Goal: Information Seeking & Learning: Learn about a topic

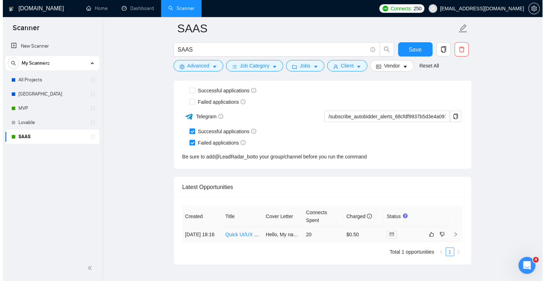
scroll to position [1501, 0]
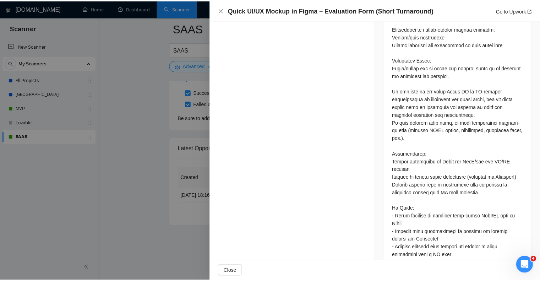
scroll to position [622, 0]
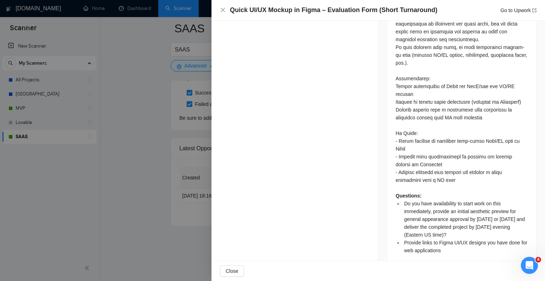
click at [145, 93] on div at bounding box center [272, 140] width 545 height 281
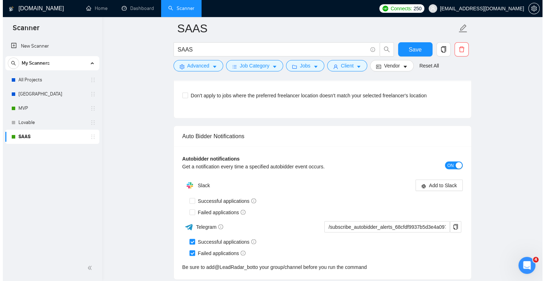
scroll to position [1501, 0]
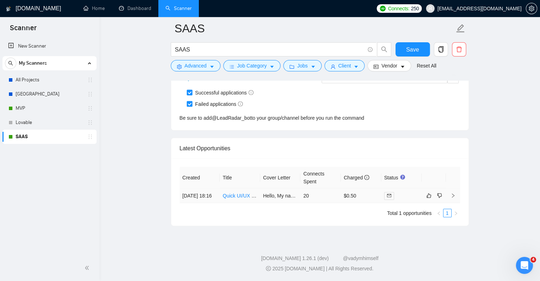
click at [235, 193] on link "Quick UI/UX Mockup in Figma – Evaluation Form (Short Turnaround)" at bounding box center [298, 196] width 152 height 6
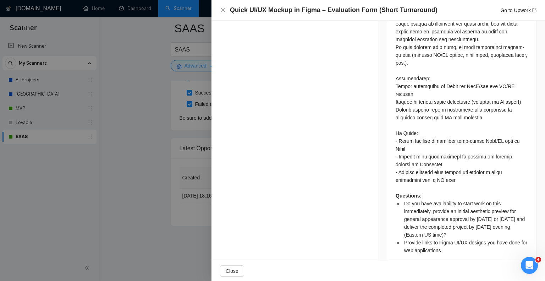
click at [179, 109] on div at bounding box center [272, 140] width 545 height 281
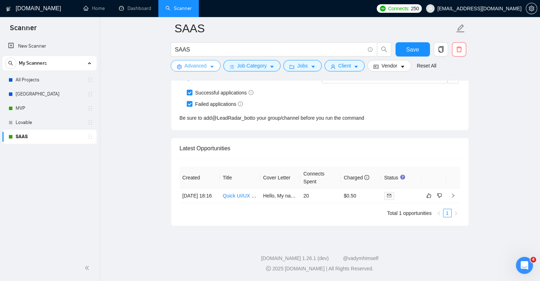
click at [200, 66] on span "Advanced" at bounding box center [196, 66] width 22 height 8
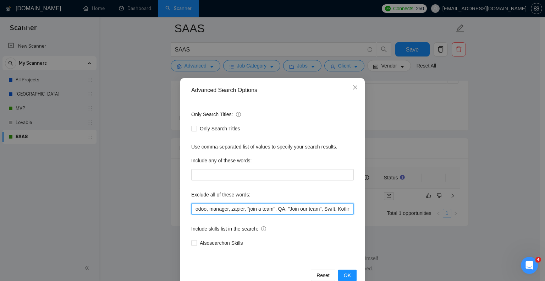
click at [194, 213] on input "odoo, manager, zapier, "join a team", QA, "Join our team", Swift, Kotlin, Flutt…" at bounding box center [272, 208] width 163 height 11
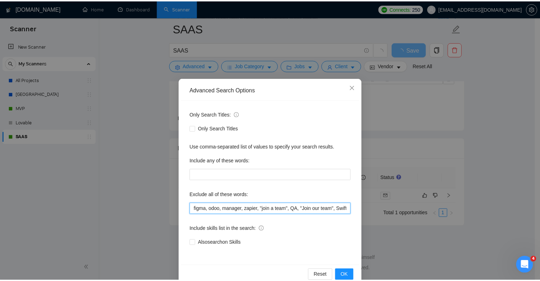
scroll to position [1446, 0]
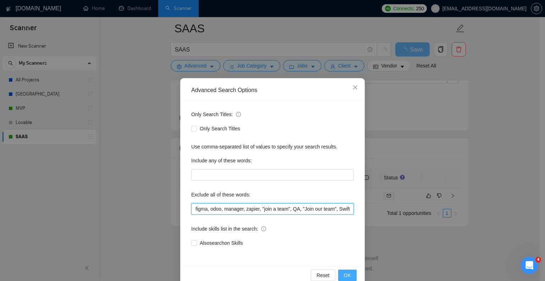
type input "figma, odoo, manager, zapier, "join a team", QA, "Join our team", Swift, Kotlin…"
click at [346, 274] on span "OK" at bounding box center [347, 275] width 7 height 8
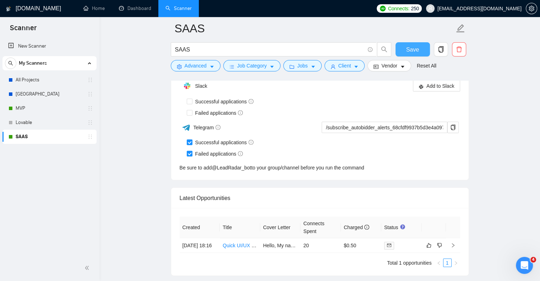
click at [414, 46] on span "Save" at bounding box center [412, 49] width 13 height 9
click at [28, 83] on link "All Projects" at bounding box center [49, 80] width 67 height 14
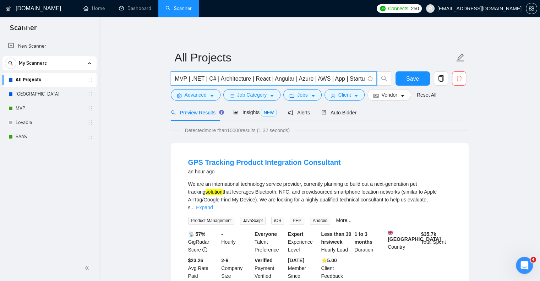
click at [180, 80] on input "MVP | .NET | C# | Architecture | React | Angular | Azure | AWS | App | Startup …" at bounding box center [269, 78] width 189 height 9
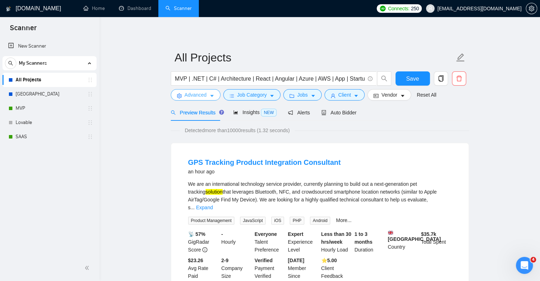
click at [187, 98] on span "Advanced" at bounding box center [196, 95] width 22 height 8
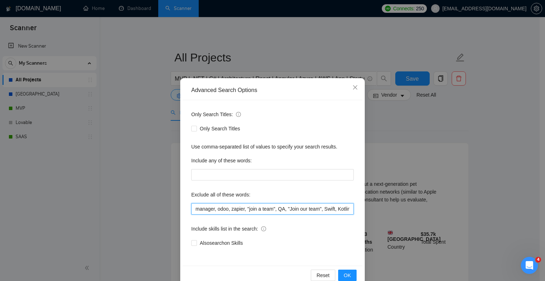
click at [196, 210] on input "manager, odoo, zapier, "join a team", QA, "Join our team", Swift, Kotlin, Flutt…" at bounding box center [272, 208] width 163 height 11
click at [192, 211] on input "manager, odoo, zapier, "join a team", QA, "Join our team", Swift, Kotlin, Flutt…" at bounding box center [272, 208] width 163 height 11
type input "figma, manager, odoo, zapier, "join a team", QA, "Join our team", Swift, Kotlin…"
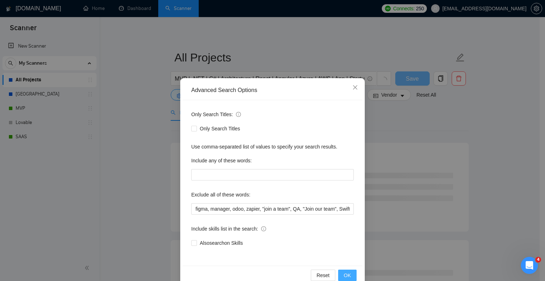
click at [344, 275] on span "OK" at bounding box center [347, 275] width 7 height 8
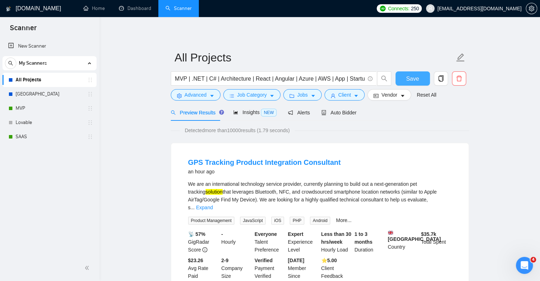
click at [416, 77] on span "Save" at bounding box center [412, 78] width 13 height 9
click at [36, 138] on link "SAAS" at bounding box center [49, 137] width 67 height 14
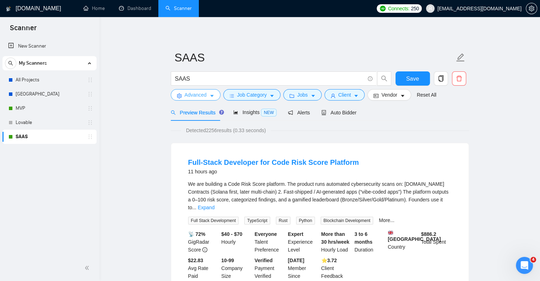
click at [200, 98] on span "Advanced" at bounding box center [196, 95] width 22 height 8
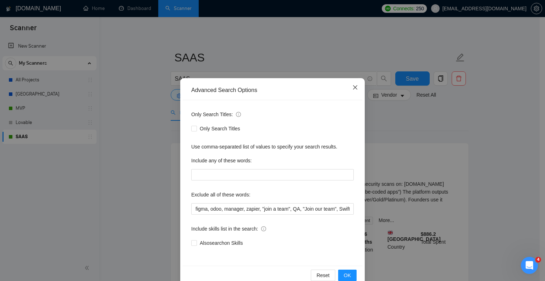
click at [352, 90] on icon "close" at bounding box center [355, 87] width 6 height 6
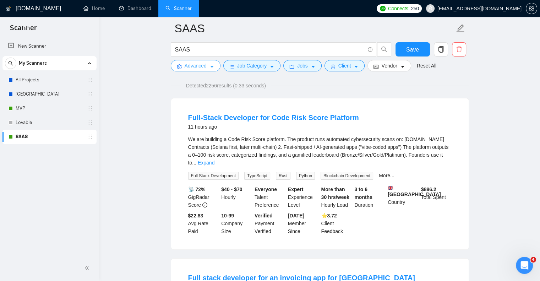
scroll to position [49, 0]
